Goal: Transaction & Acquisition: Purchase product/service

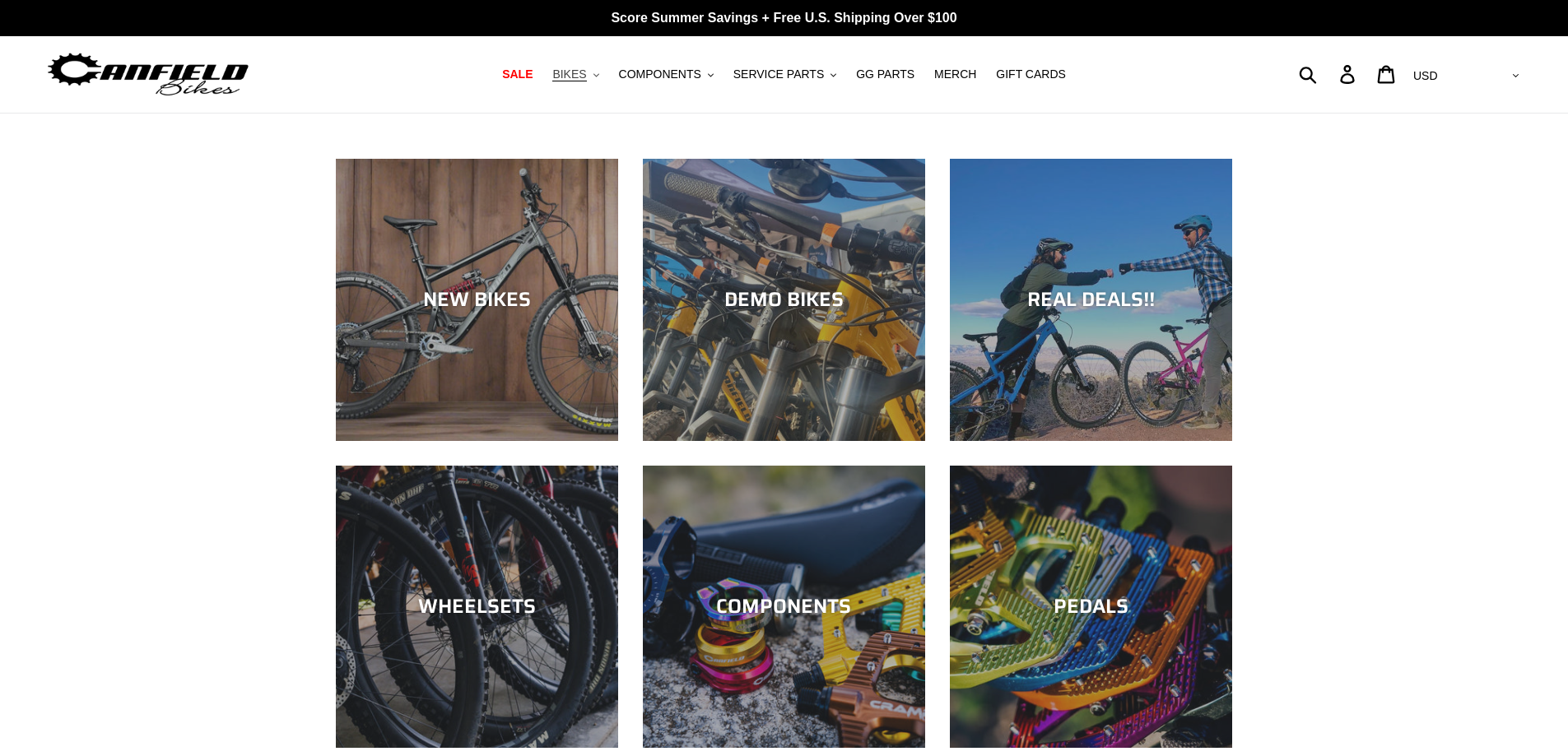
click at [606, 82] on button "BIKES .cls-1{fill:#231f20}" at bounding box center [575, 74] width 62 height 23
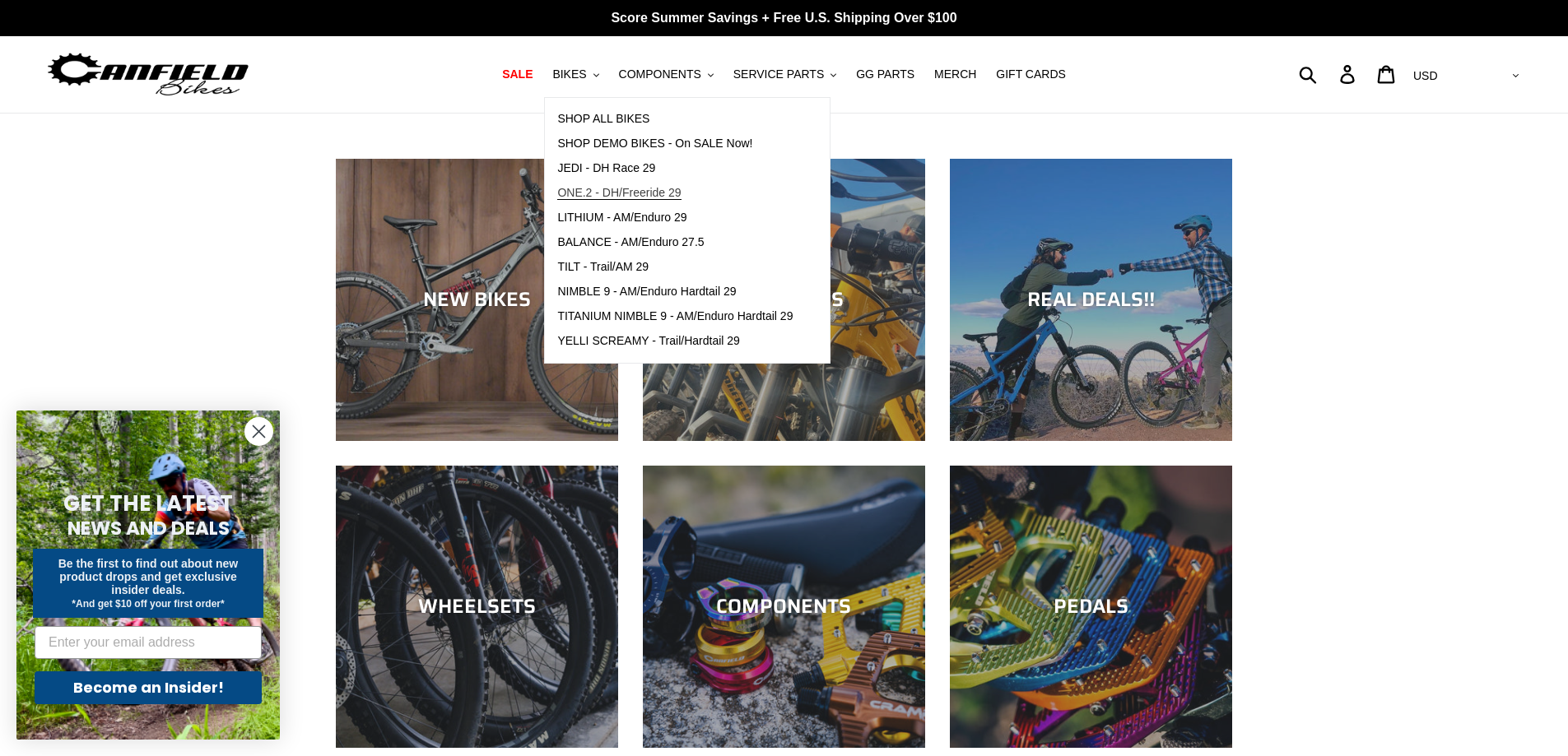
click at [672, 190] on span "ONE.2 - DH/Freeride 29" at bounding box center [619, 192] width 124 height 14
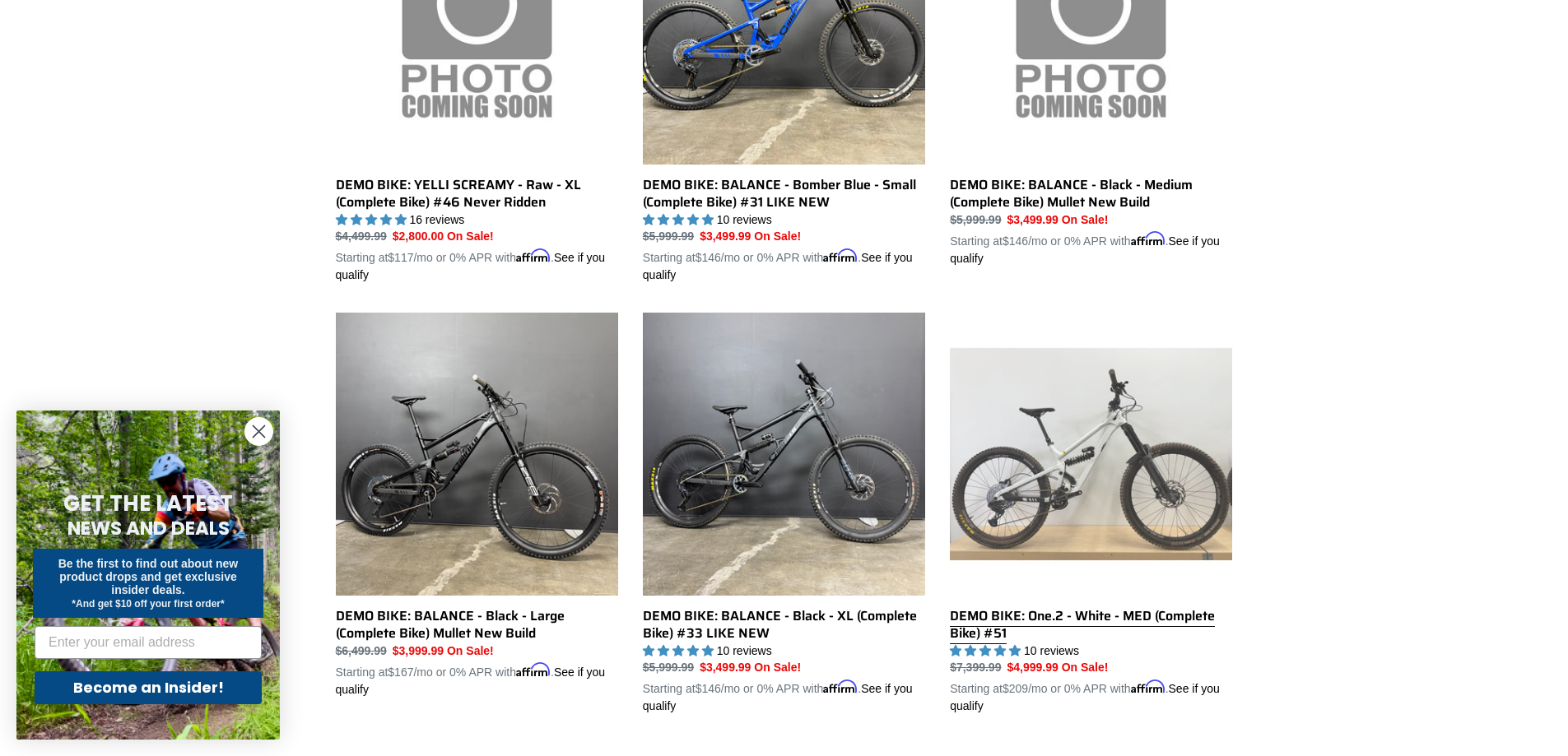
scroll to position [1029, 0]
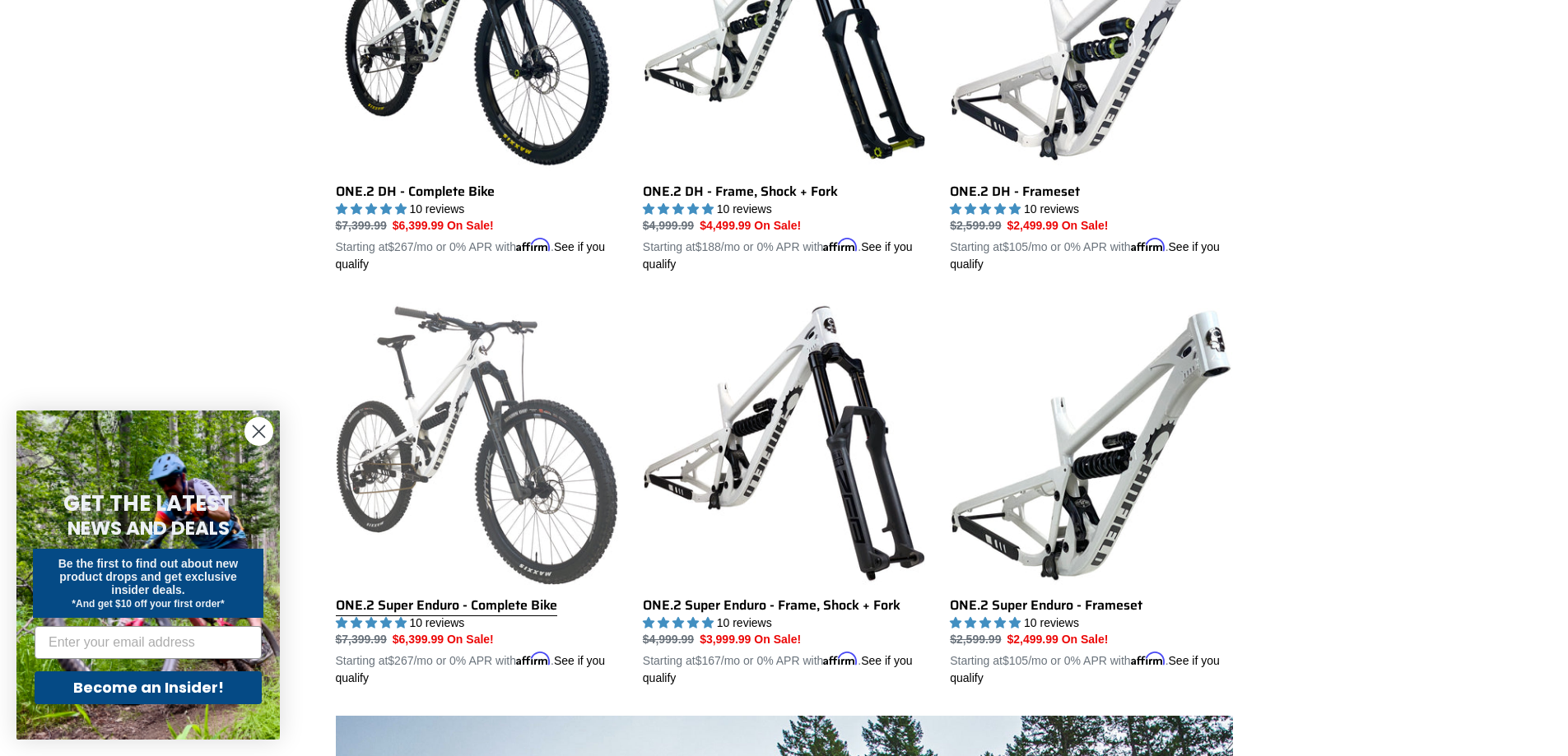
scroll to position [494, 0]
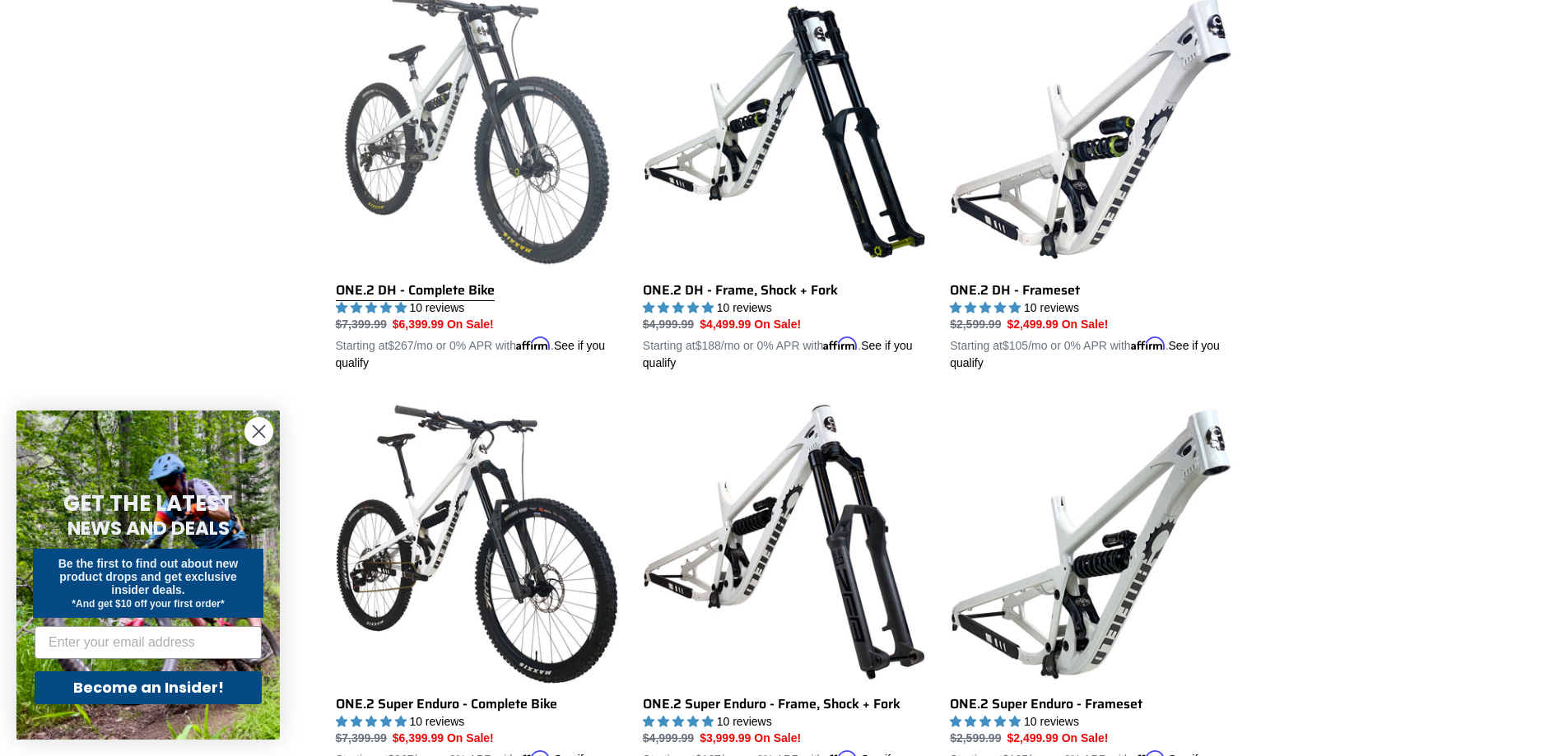
click at [519, 114] on link "ONE.2 DH - Complete Bike" at bounding box center [477, 180] width 282 height 385
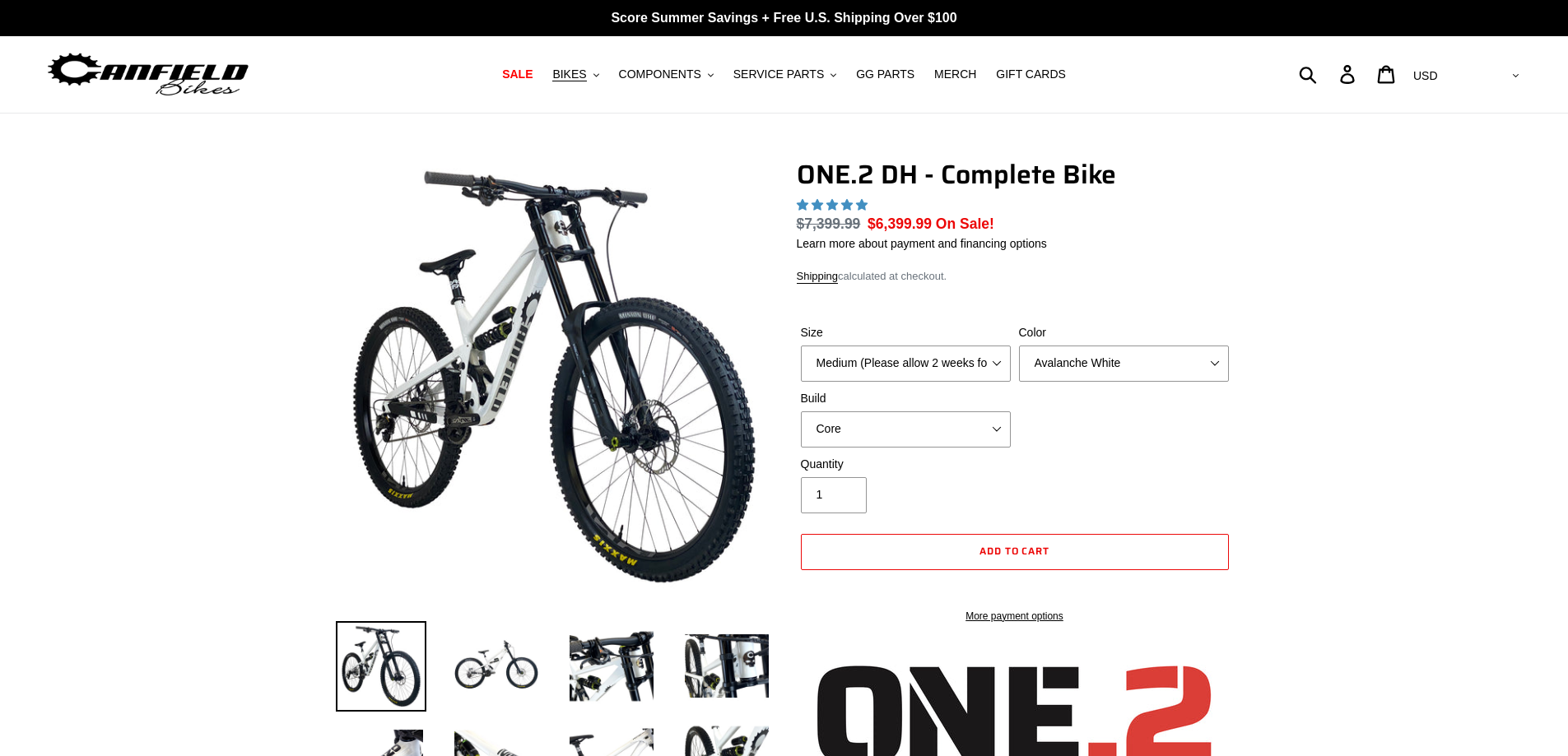
select select "highest-rating"
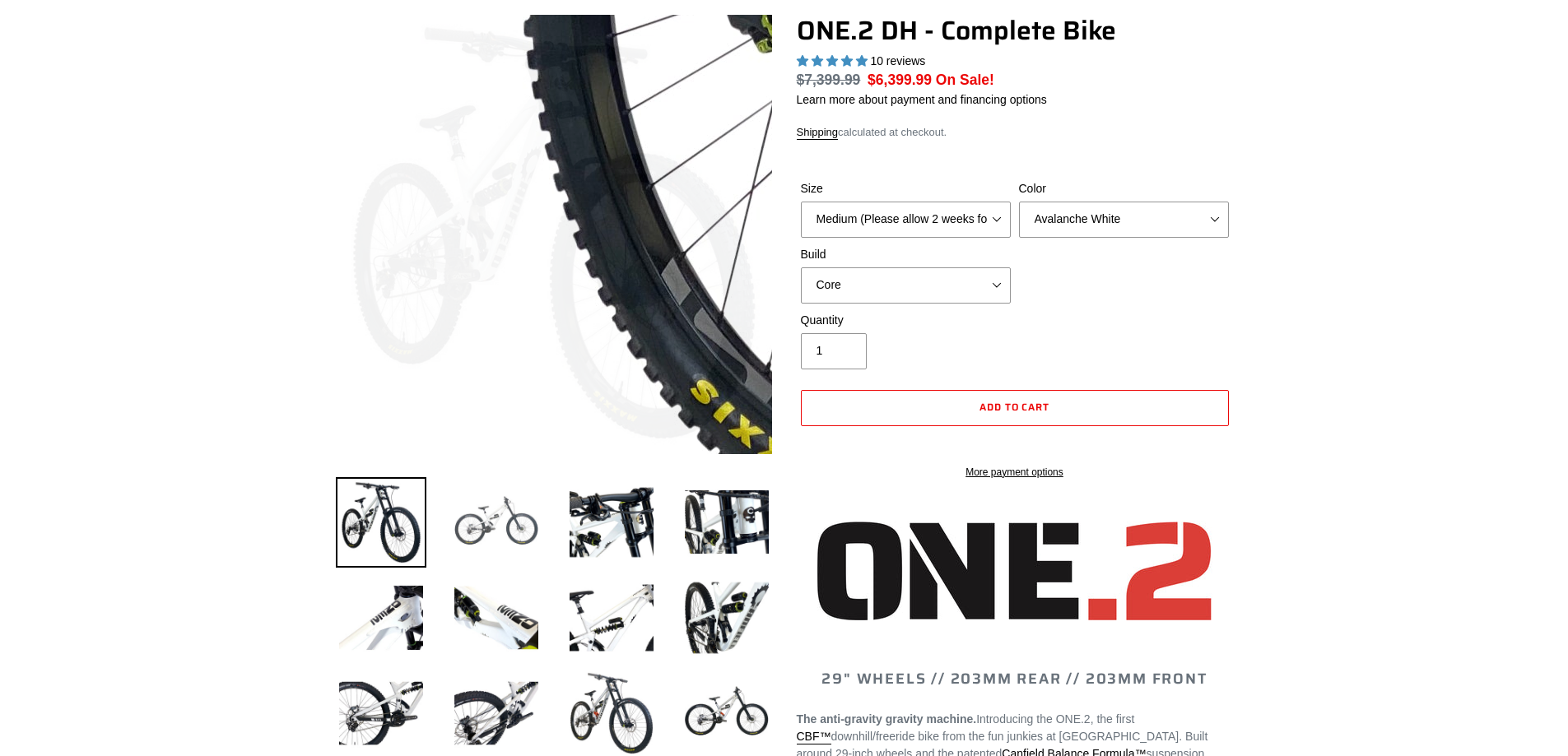
scroll to position [164, 0]
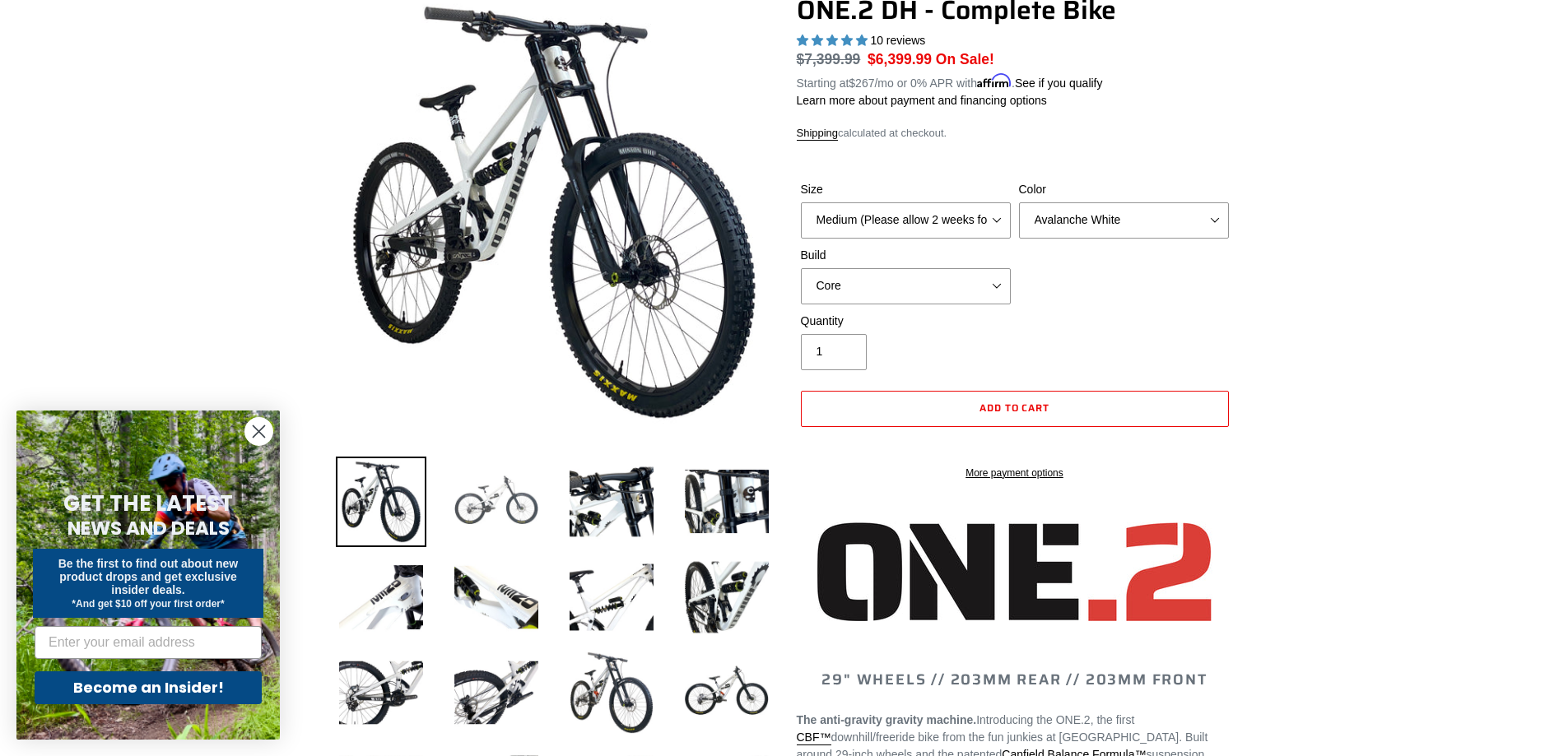
click at [503, 499] on img at bounding box center [496, 502] width 90 height 90
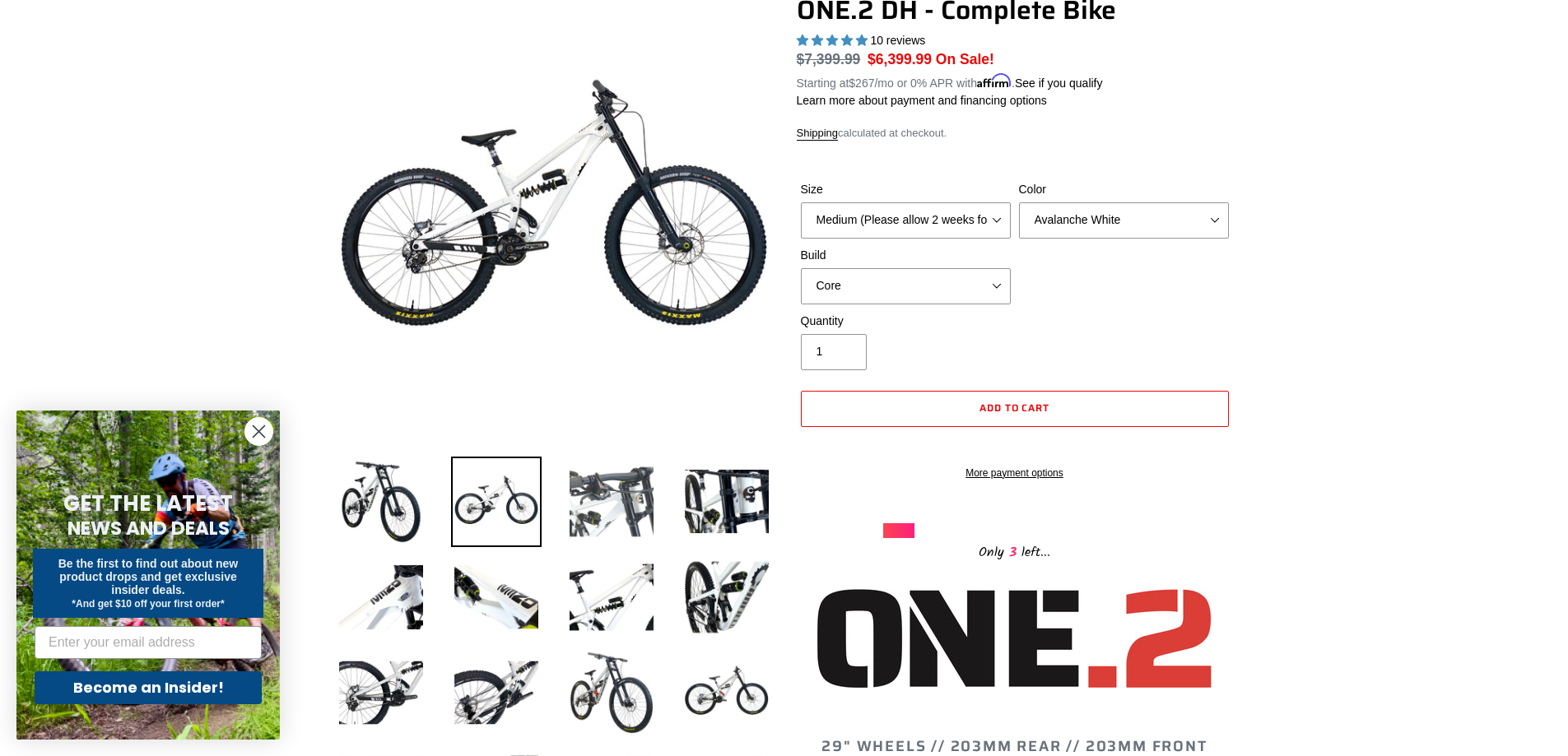
click at [592, 509] on img at bounding box center [612, 502] width 90 height 90
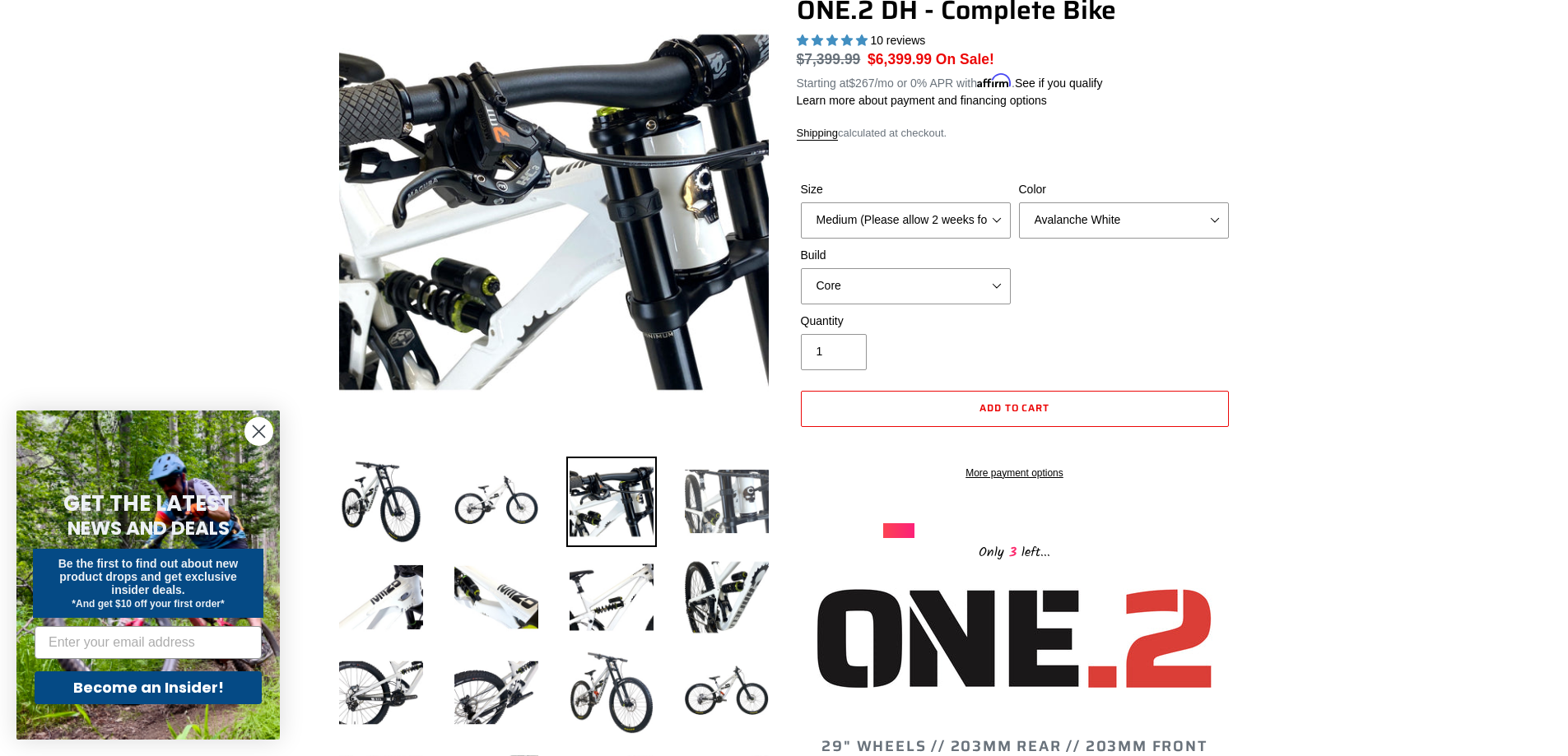
click at [742, 497] on img at bounding box center [727, 502] width 90 height 90
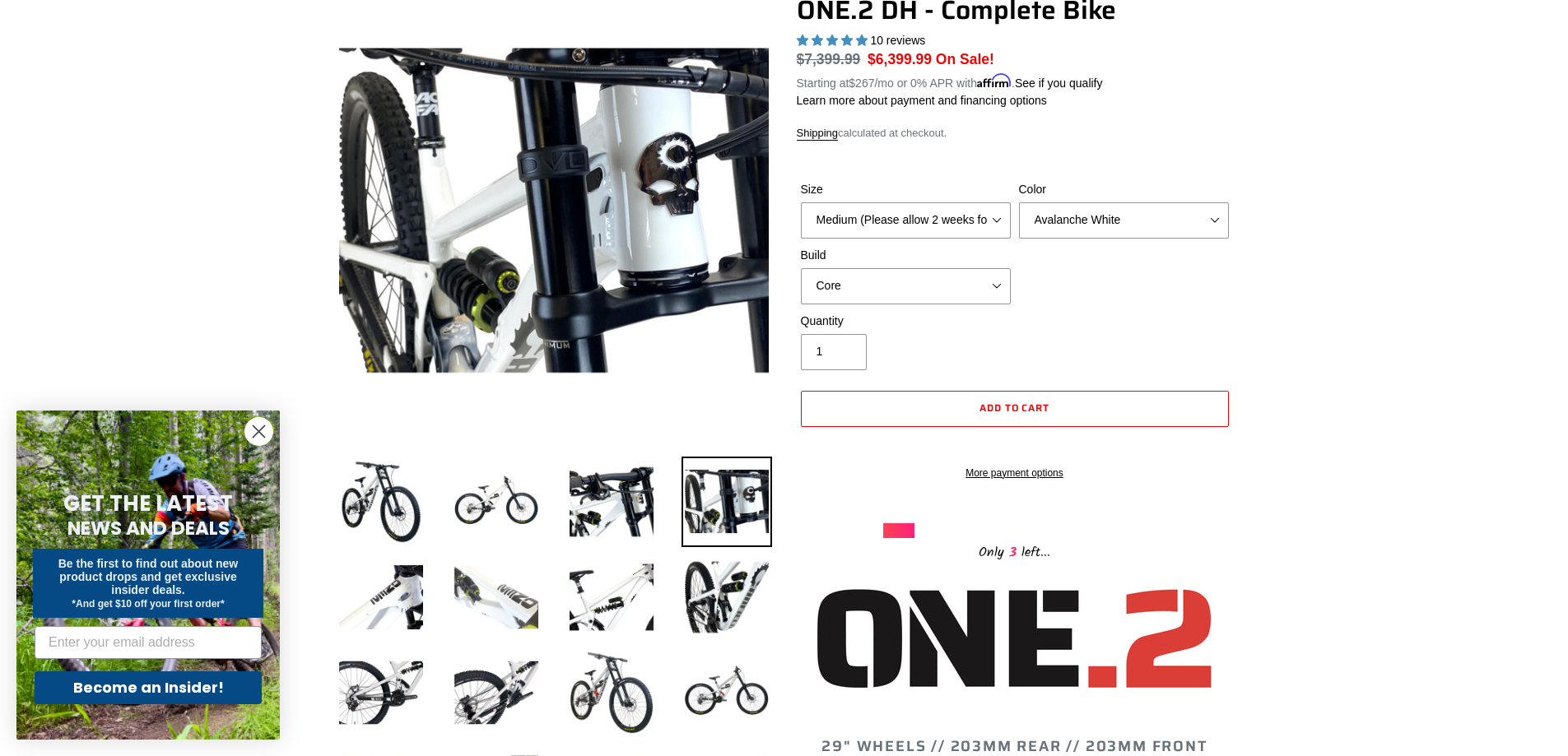
click at [533, 599] on img at bounding box center [496, 597] width 90 height 90
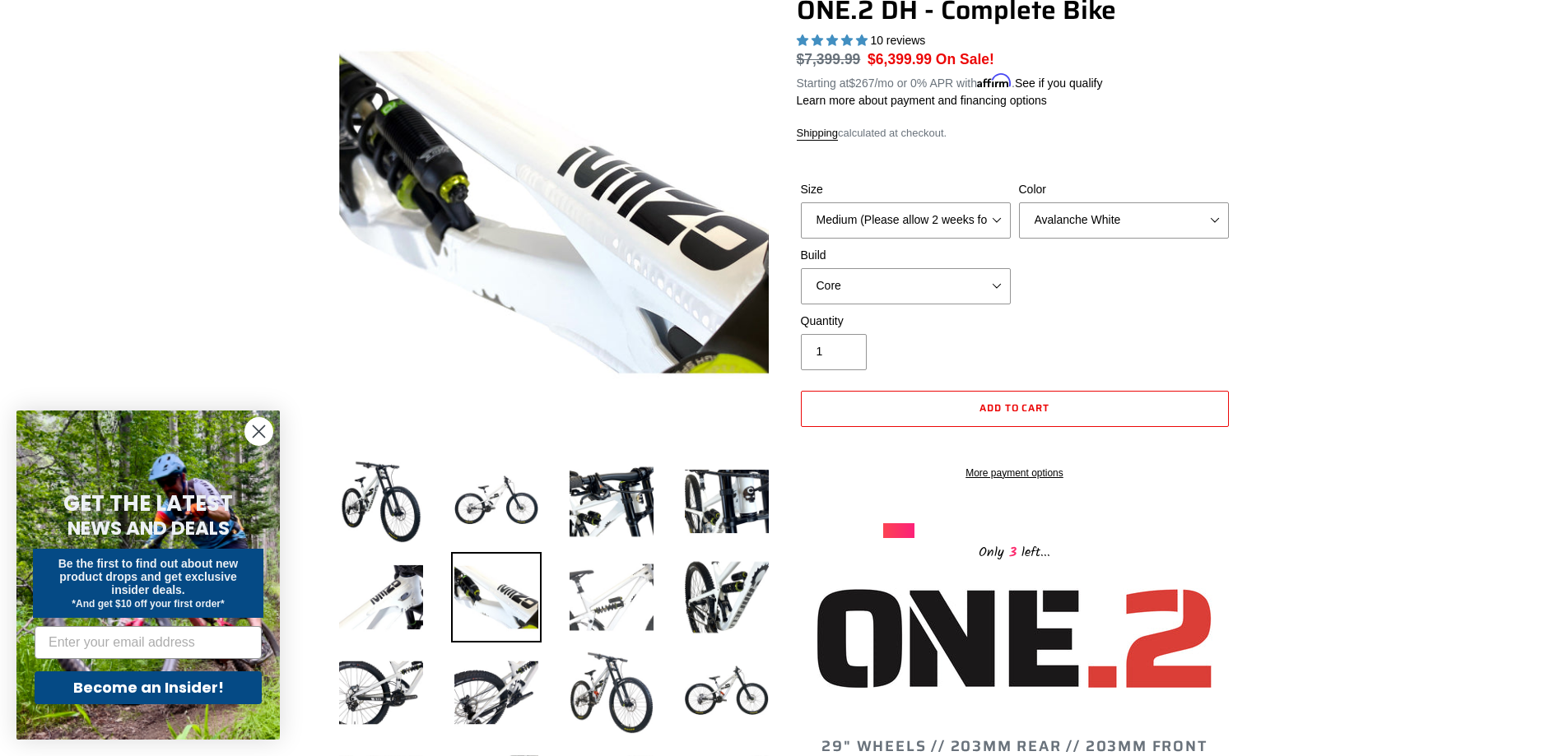
click at [634, 612] on img at bounding box center [612, 597] width 90 height 90
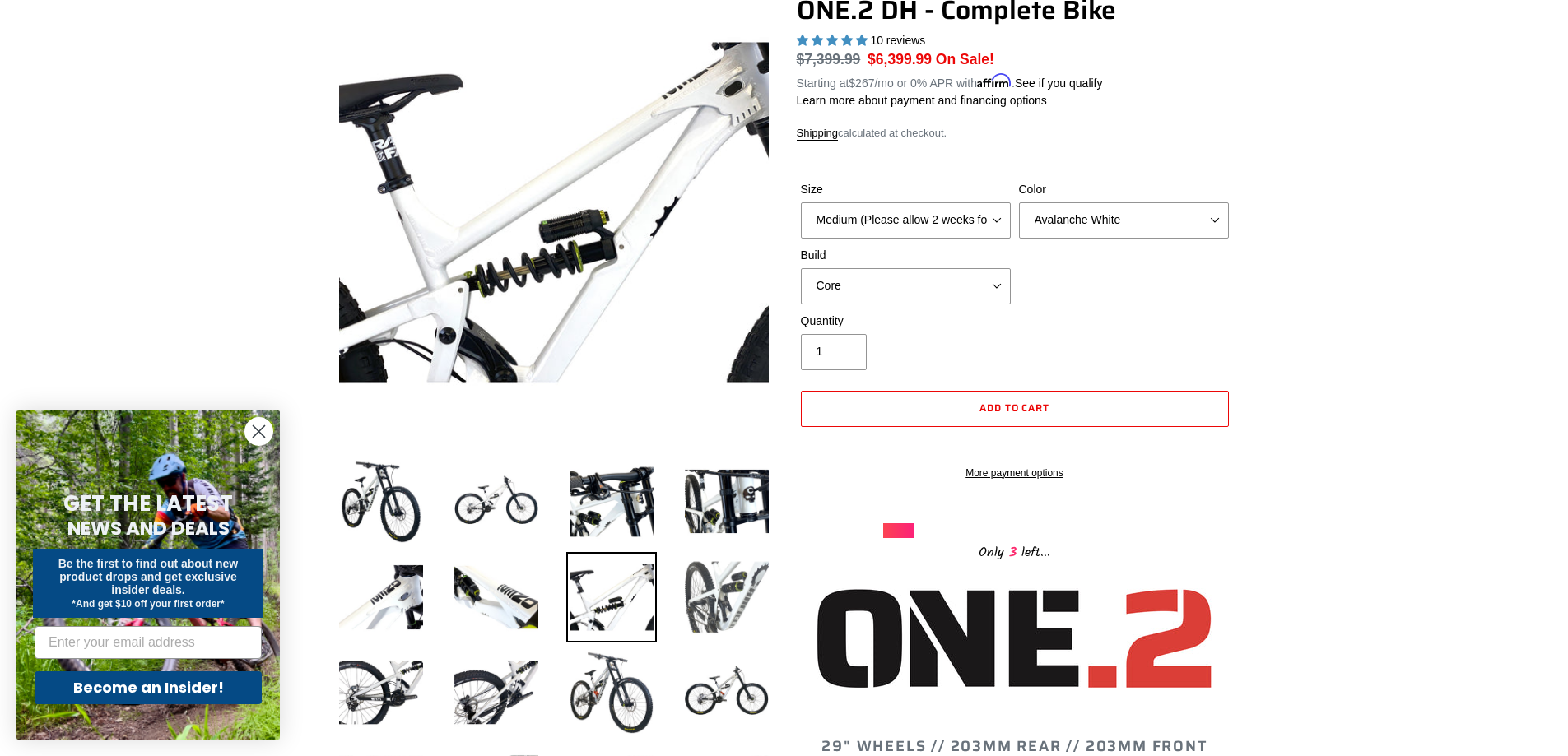
click at [721, 618] on img at bounding box center [727, 597] width 90 height 90
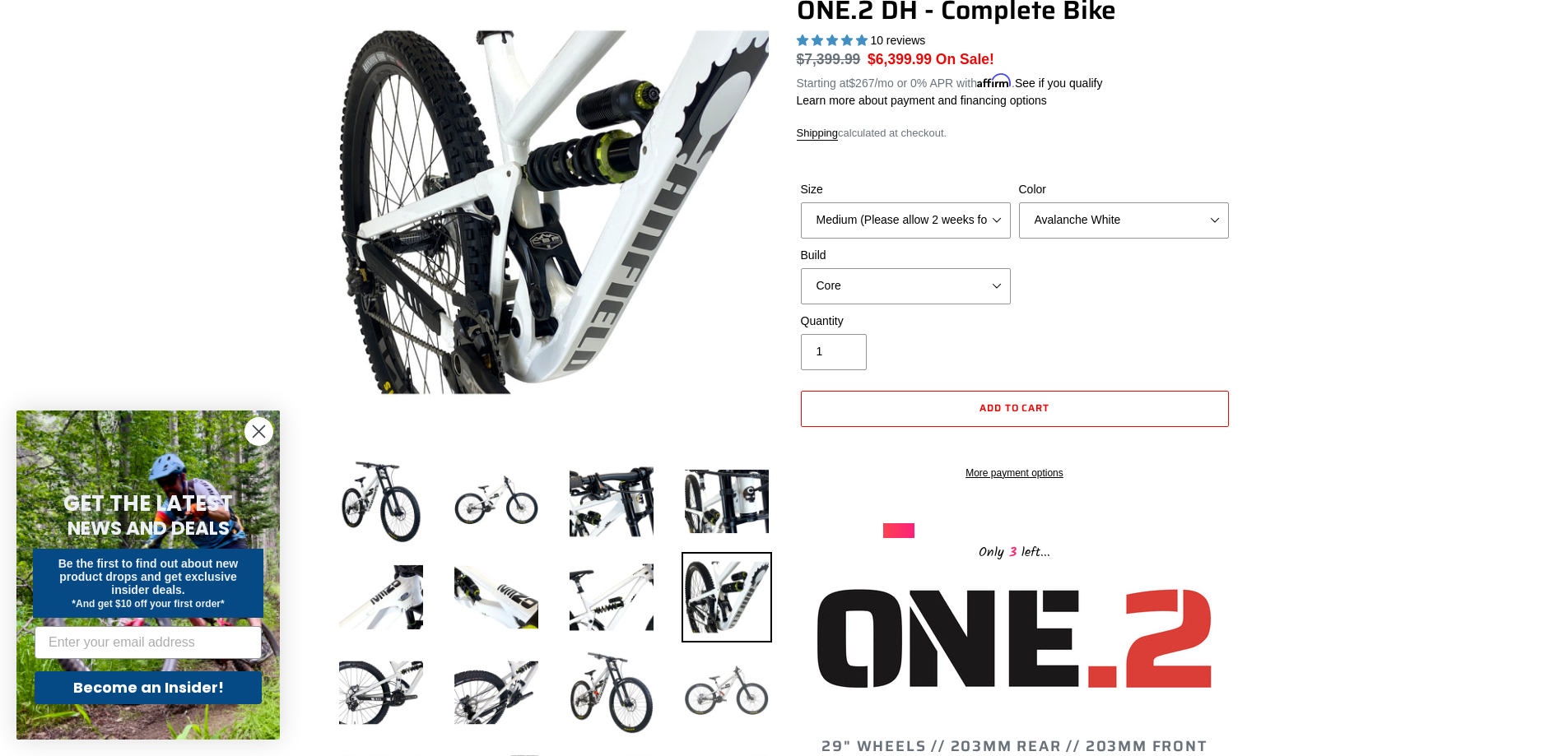
click at [726, 684] on img at bounding box center [727, 693] width 90 height 90
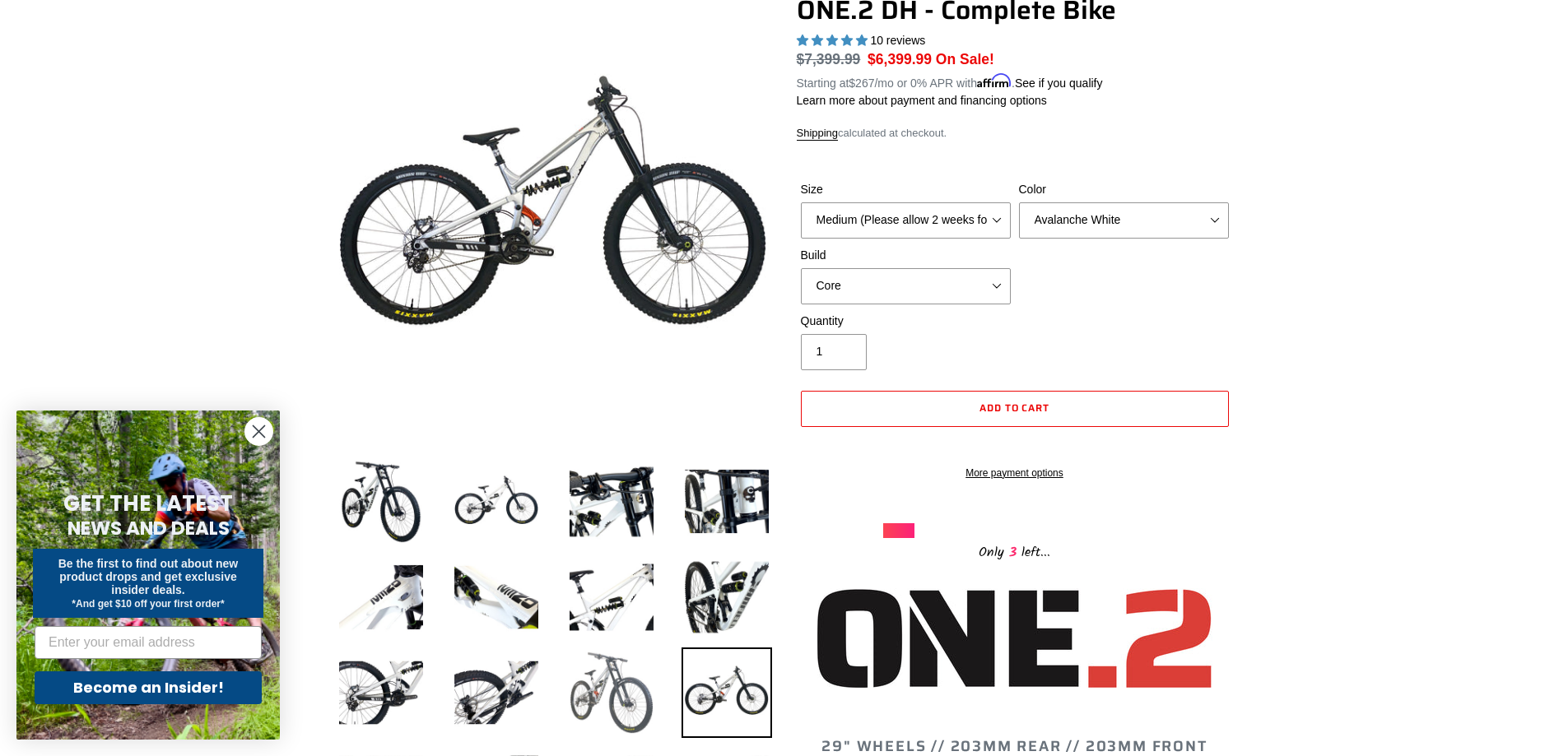
click at [638, 672] on img at bounding box center [612, 693] width 90 height 90
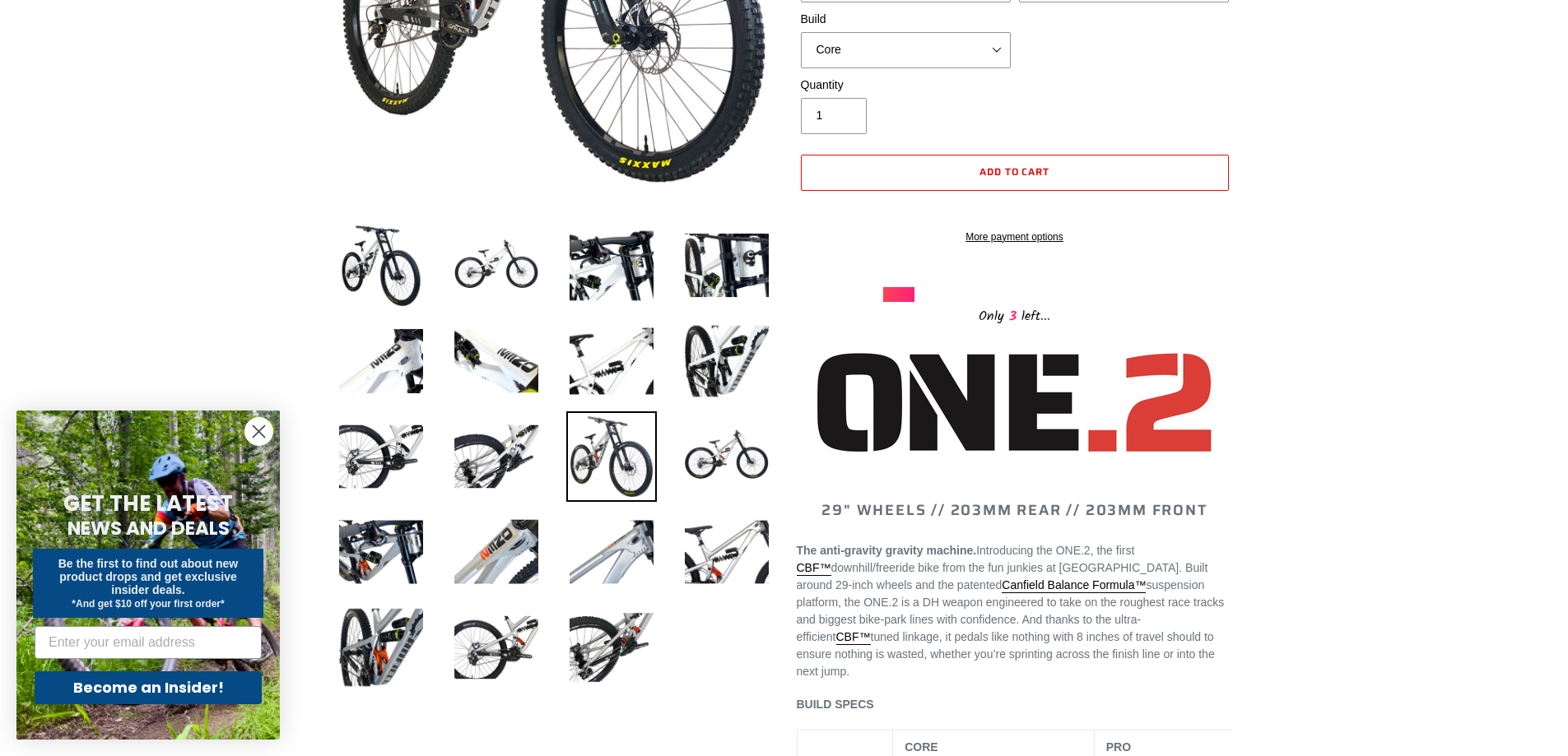
scroll to position [329, 0]
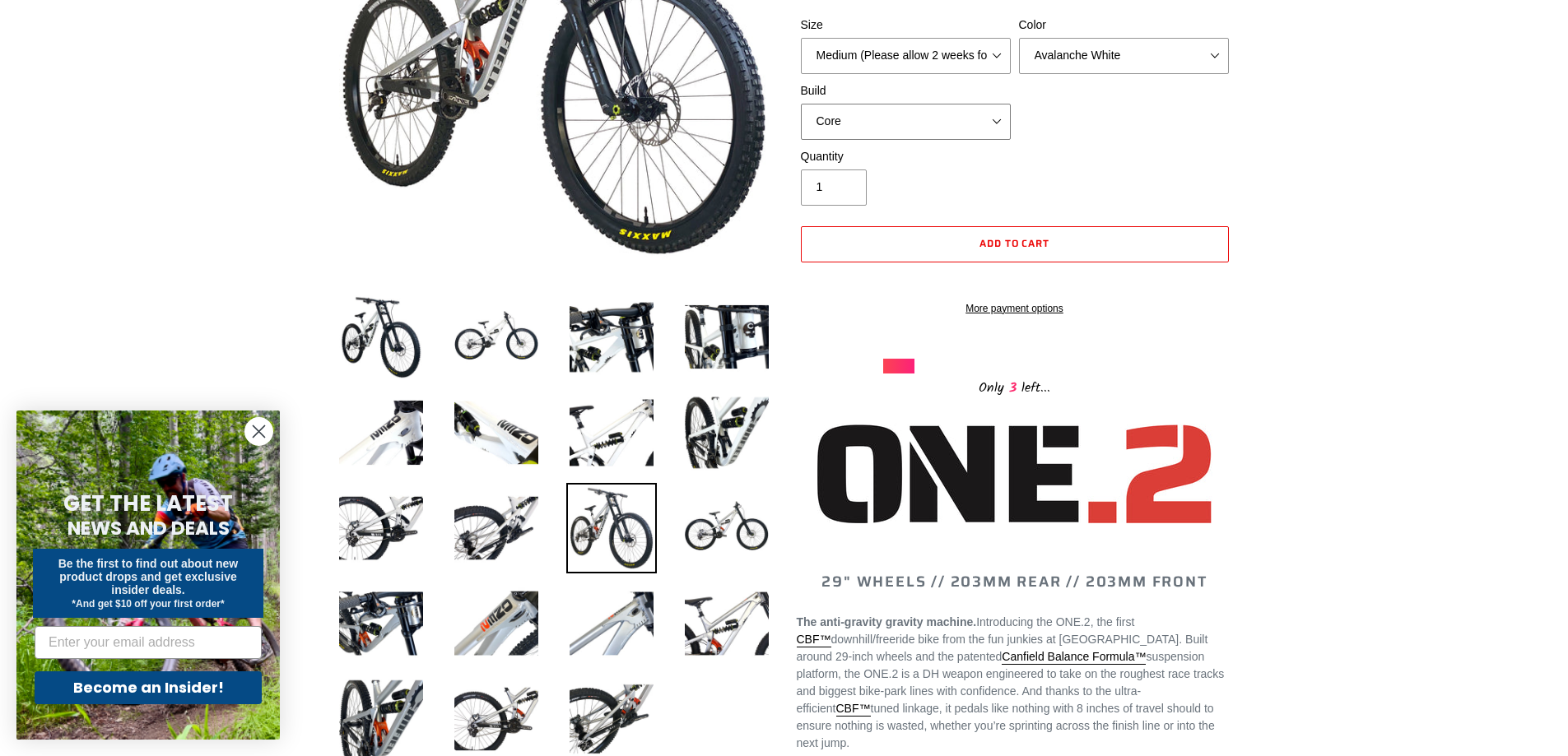
click at [979, 123] on select "Core Pro" at bounding box center [906, 122] width 210 height 36
select select "Pro"
click at [801, 104] on select "Core Pro" at bounding box center [906, 122] width 210 height 36
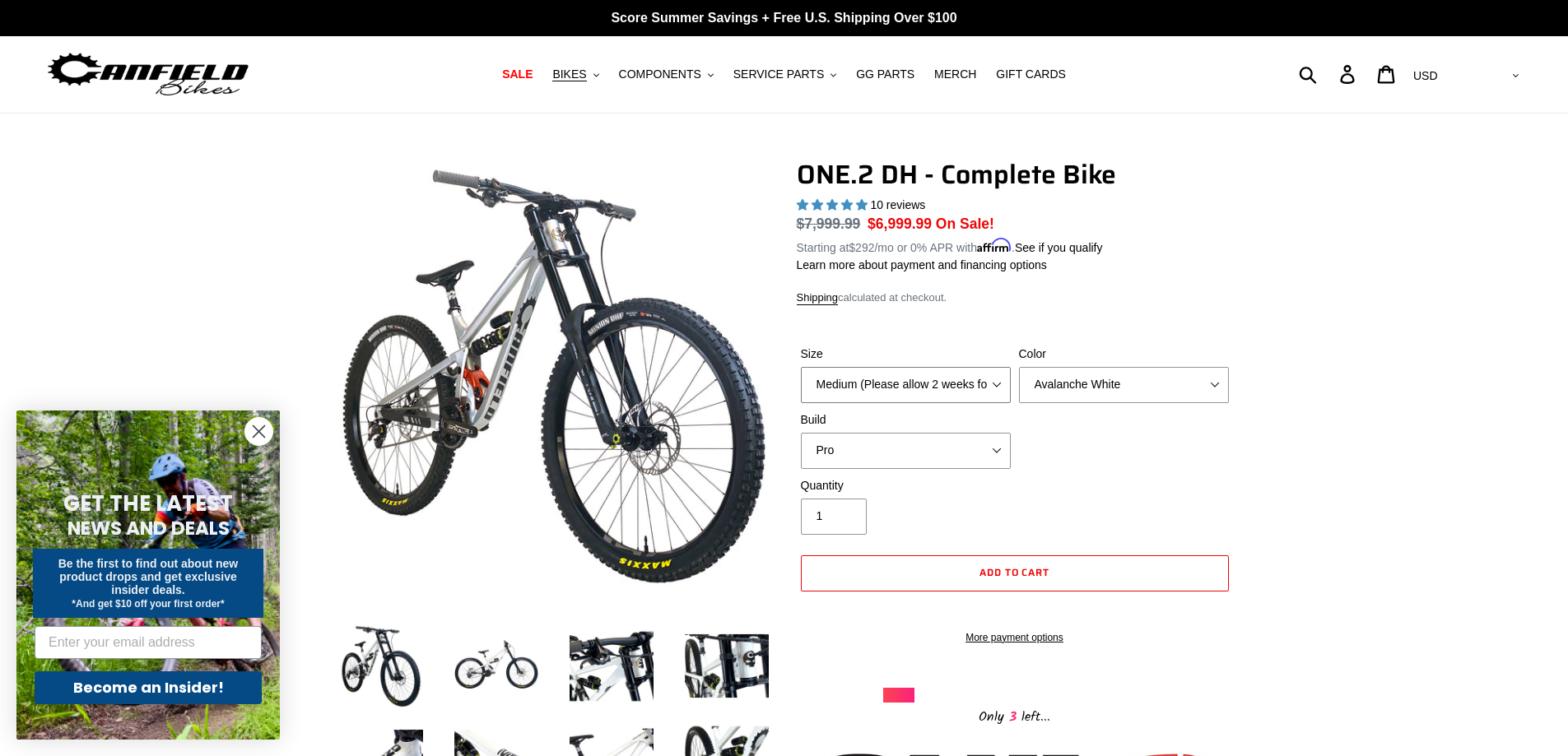
click at [966, 380] on select "Medium (Please allow 2 weeks for delivery) Large (Sold Out)" at bounding box center [906, 385] width 210 height 36
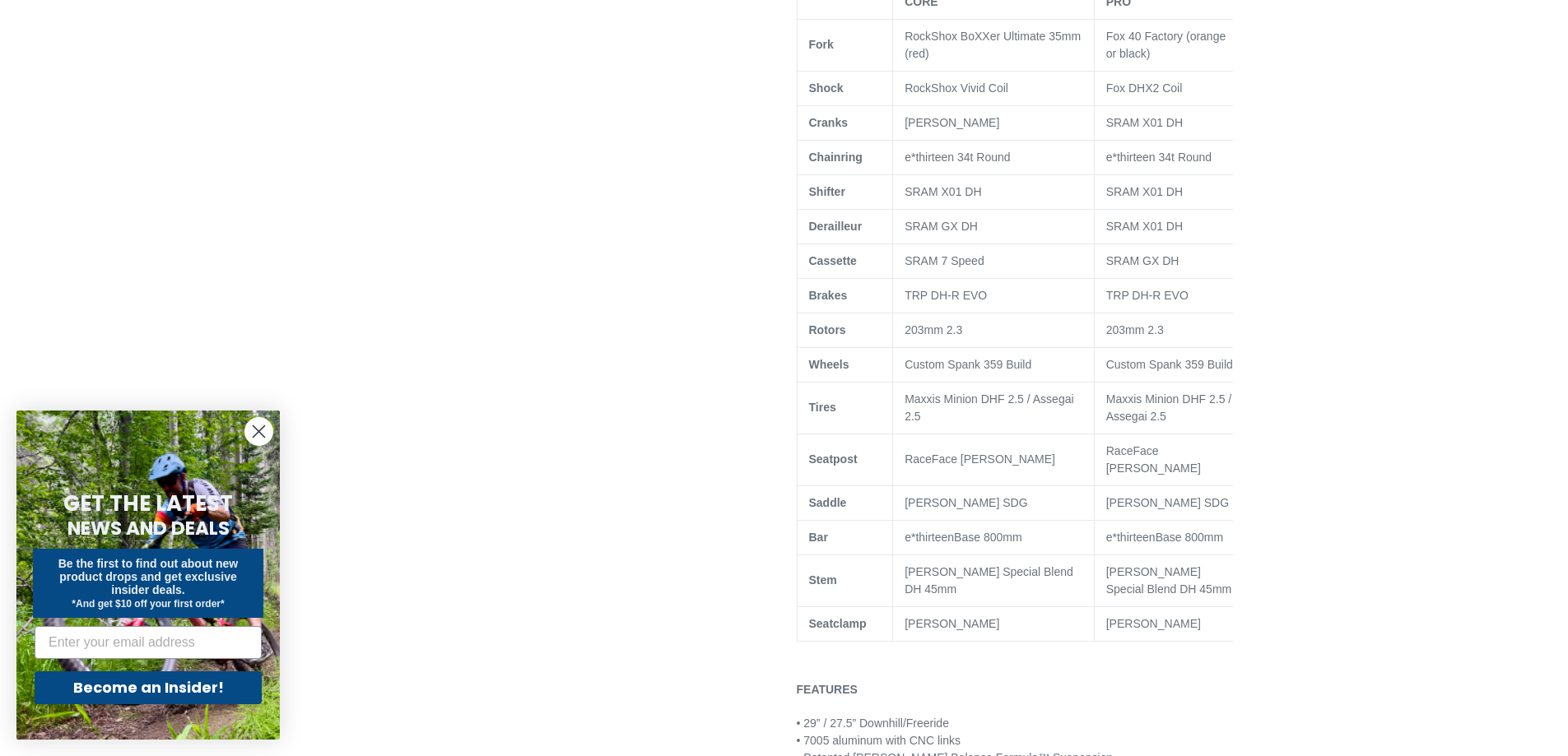
scroll to position [1152, 0]
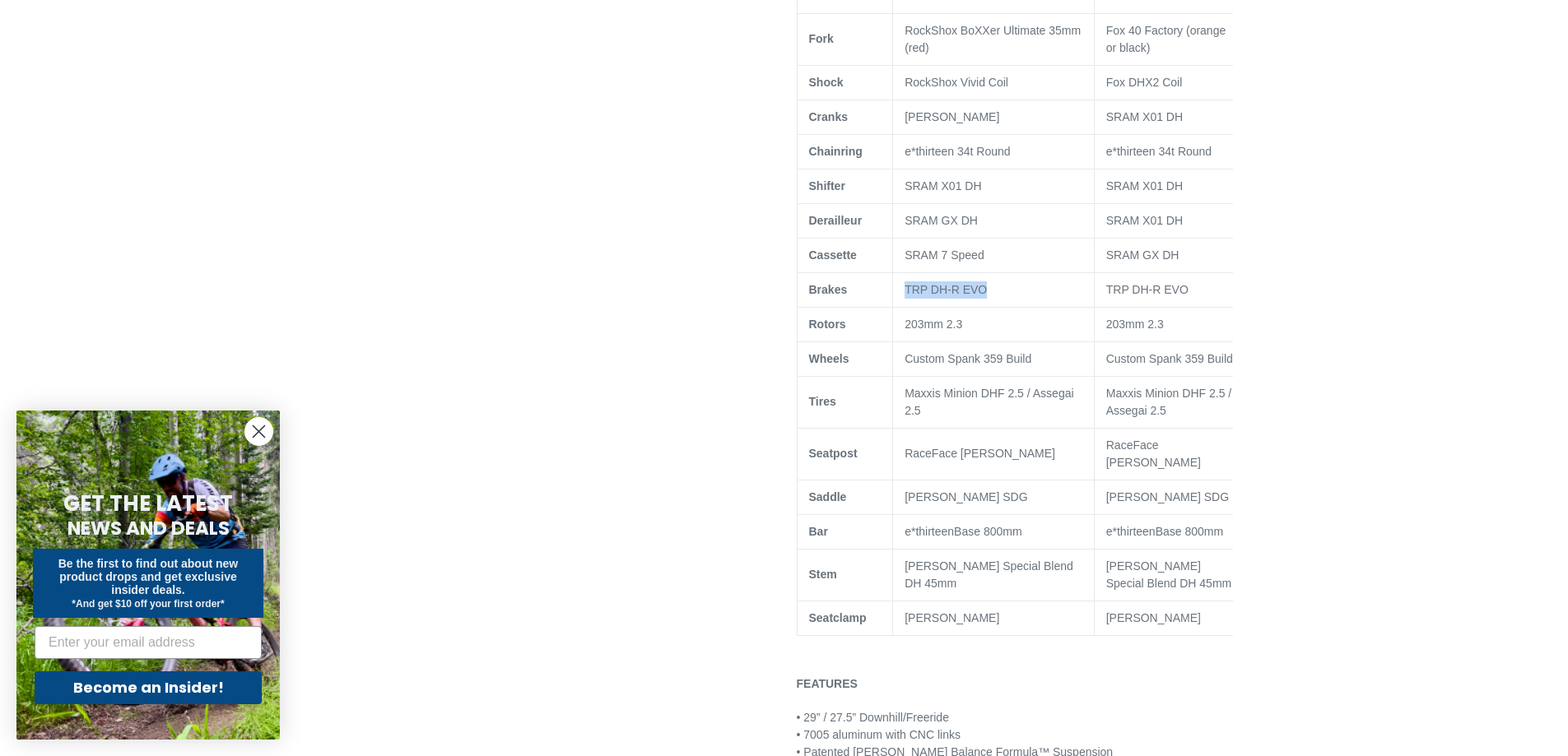
drag, startPoint x: 904, startPoint y: 290, endPoint x: 1025, endPoint y: 292, distance: 121.0
click at [1025, 292] on td "TRP DH-R EVO" at bounding box center [993, 290] width 202 height 34
click at [1101, 291] on td "TRP DH-R EVO" at bounding box center [1171, 290] width 155 height 34
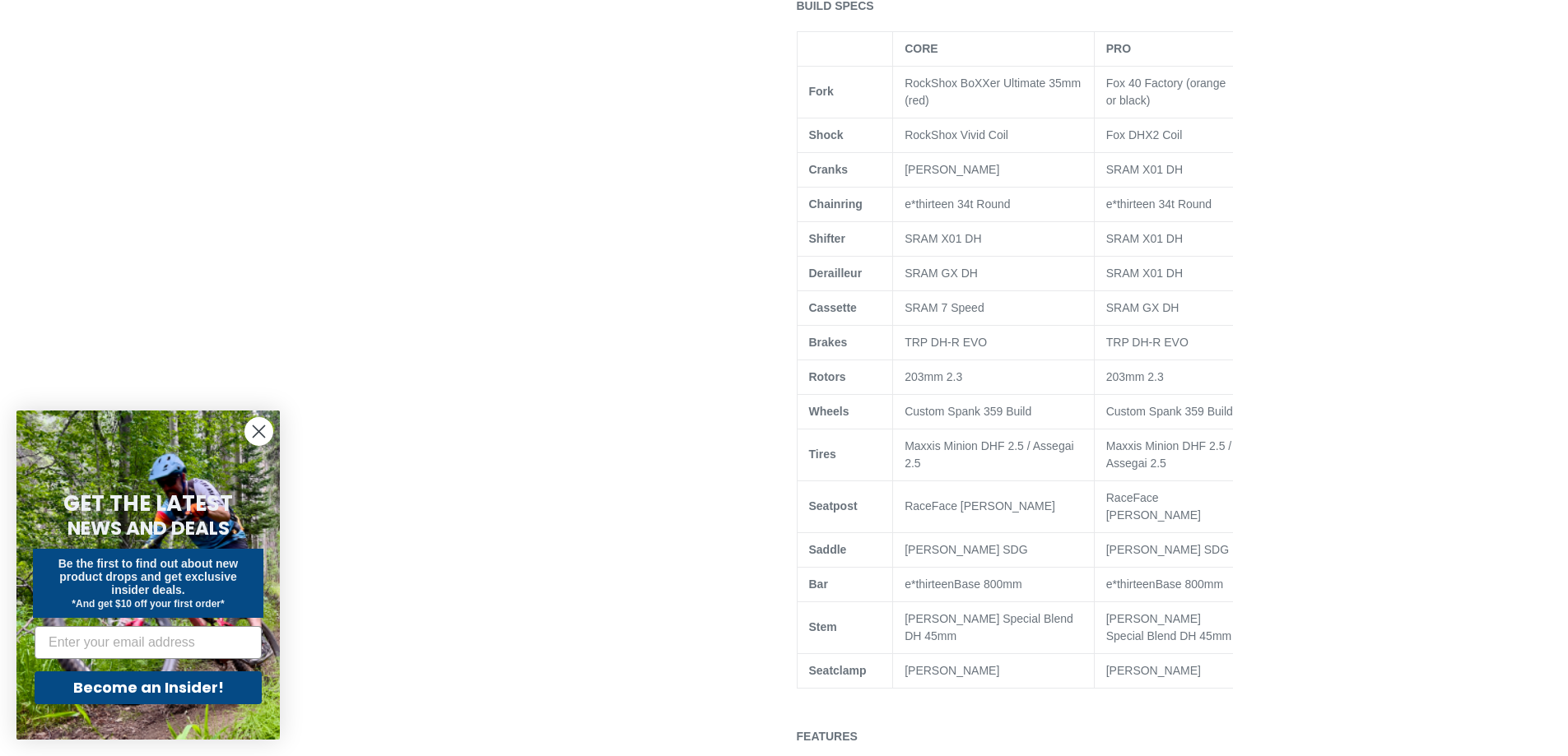
scroll to position [1069, 0]
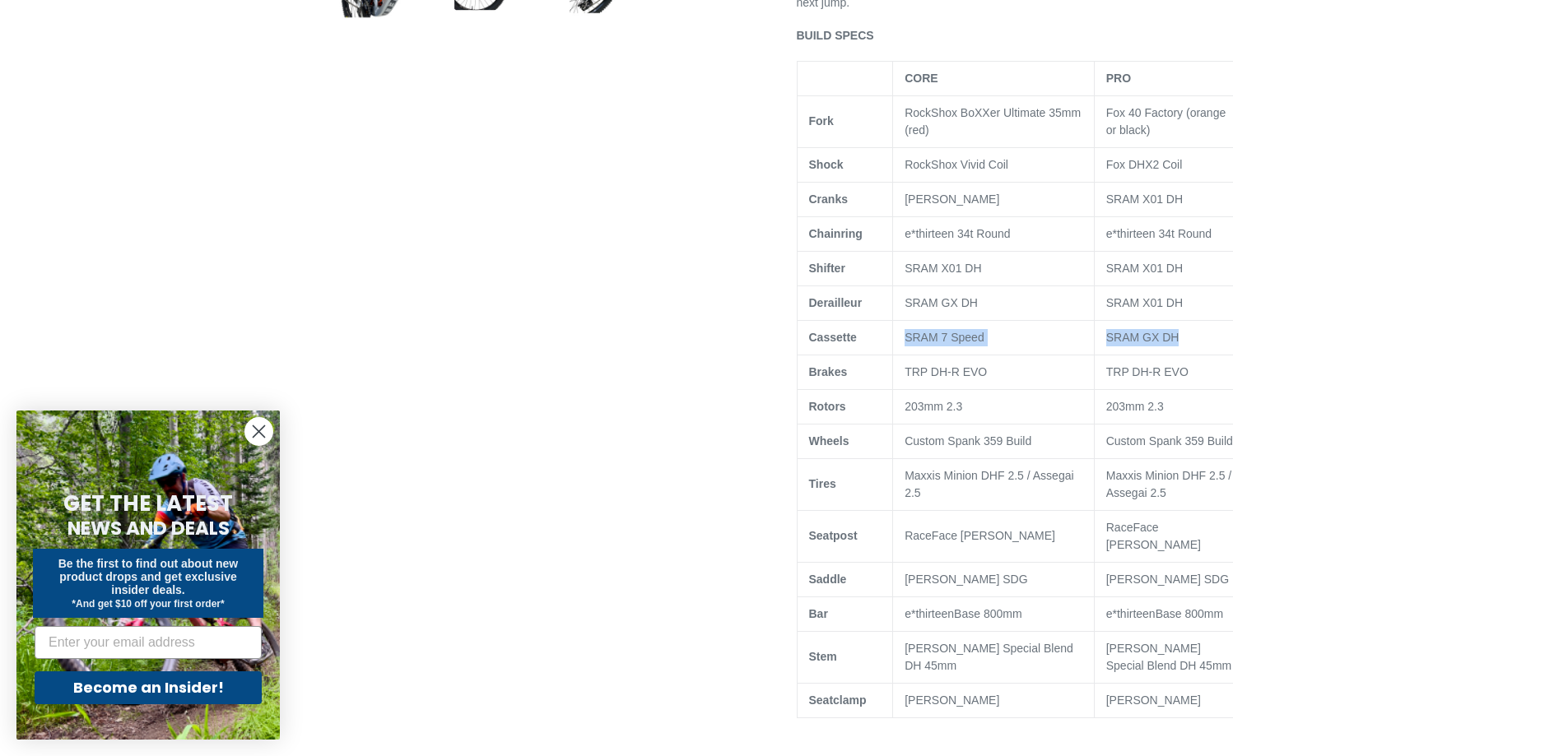
drag, startPoint x: 907, startPoint y: 340, endPoint x: 1206, endPoint y: 343, distance: 299.0
click at [1206, 343] on tr "Cassette SRAM 7 Speed SRAM GX DH" at bounding box center [1023, 337] width 452 height 34
click at [1199, 343] on td "SRAM GX DH" at bounding box center [1171, 337] width 155 height 34
click at [1188, 317] on td "SRAM X01 DH" at bounding box center [1171, 303] width 155 height 34
click at [1188, 275] on td "SRAM X01 DH" at bounding box center [1171, 268] width 155 height 34
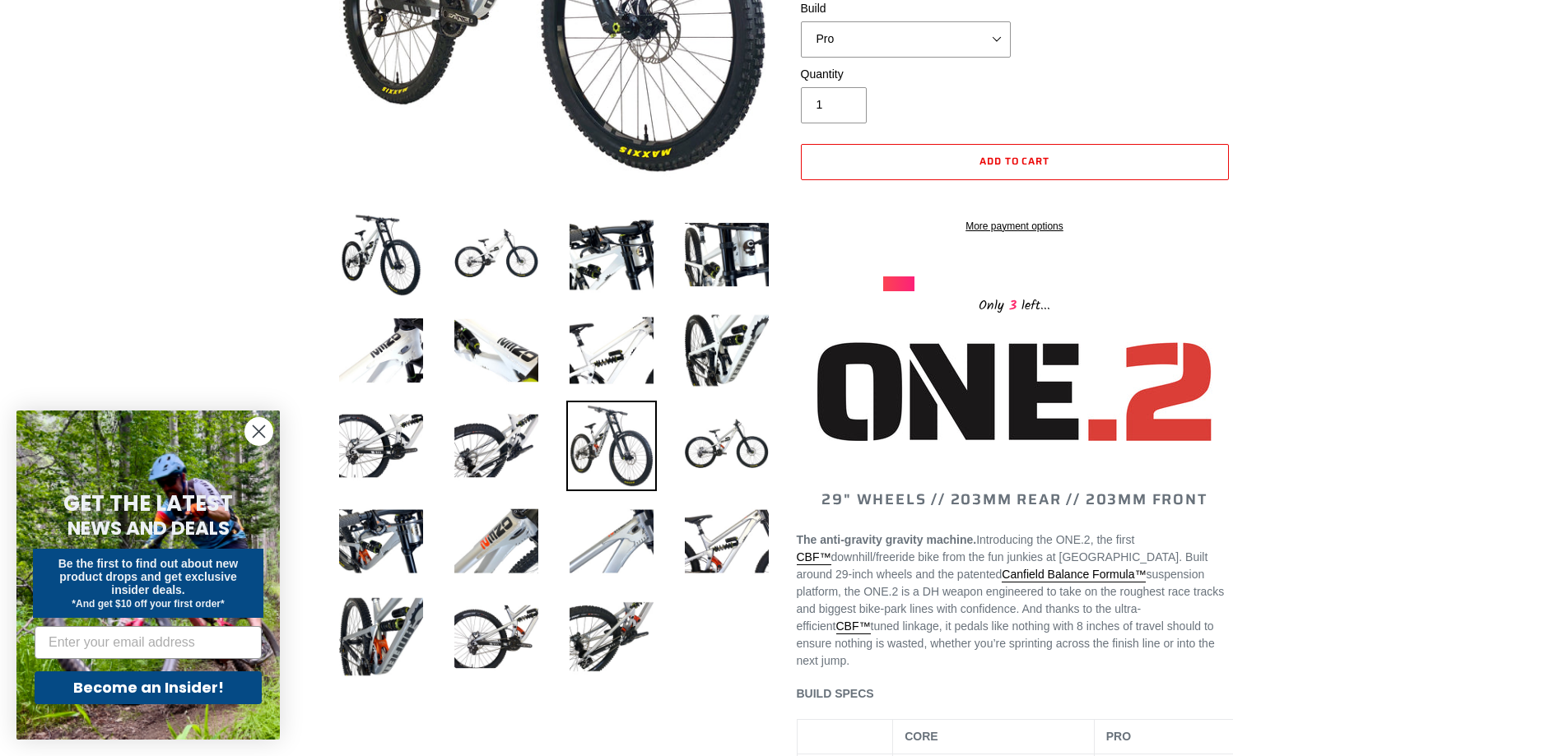
scroll to position [0, 0]
